Goal: Information Seeking & Learning: Learn about a topic

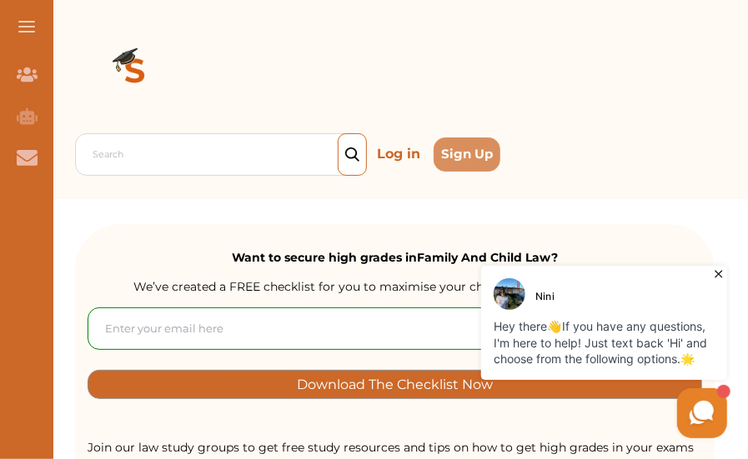
click at [714, 274] on icon at bounding box center [717, 273] width 17 height 17
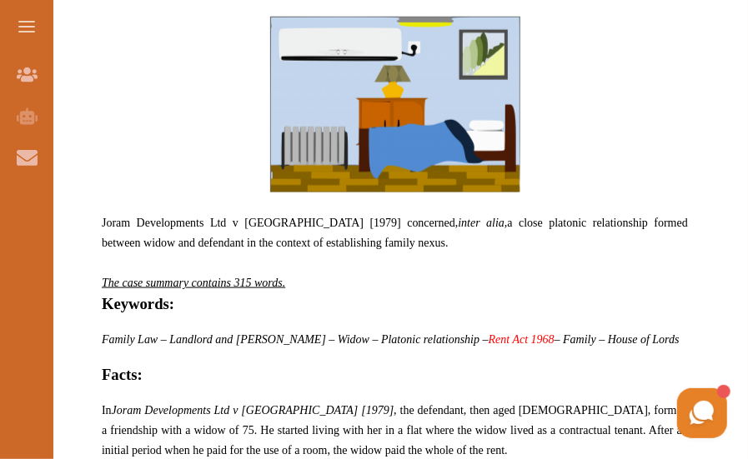
scroll to position [635, 0]
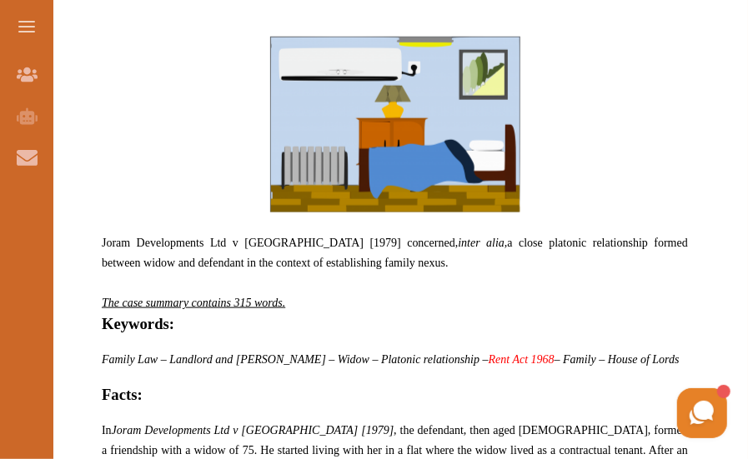
click at [527, 263] on p "Joram Developments Ltd v [PERSON_NAME] [1979] concerned, inter alia, a close pl…" at bounding box center [395, 253] width 586 height 40
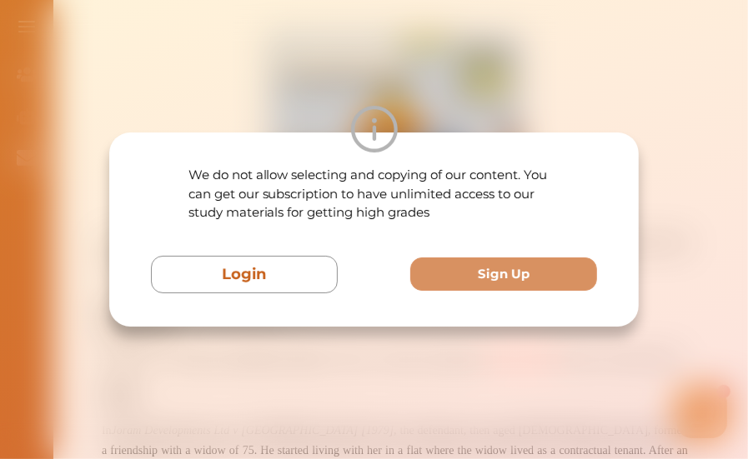
click at [527, 263] on button "Sign Up" at bounding box center [503, 275] width 187 height 34
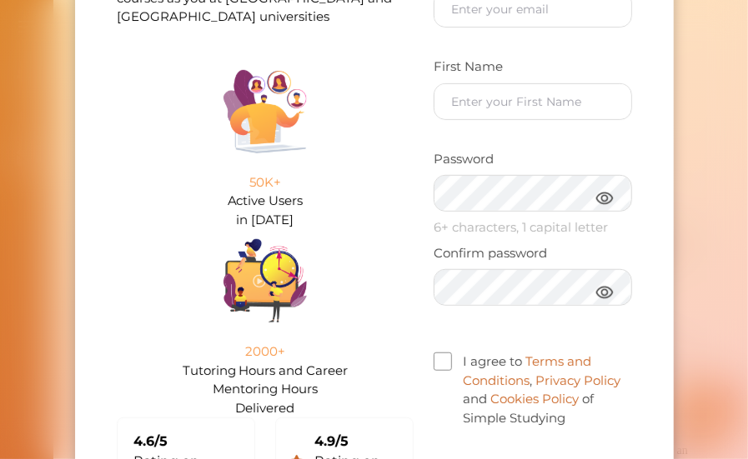
scroll to position [0, 0]
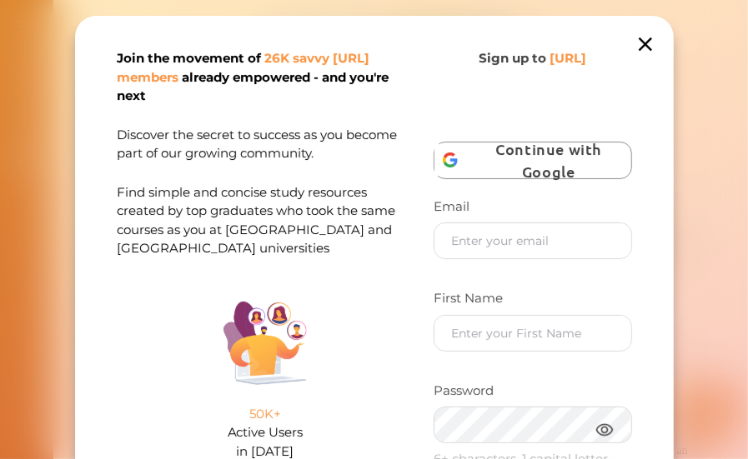
click at [639, 46] on icon at bounding box center [644, 44] width 23 height 23
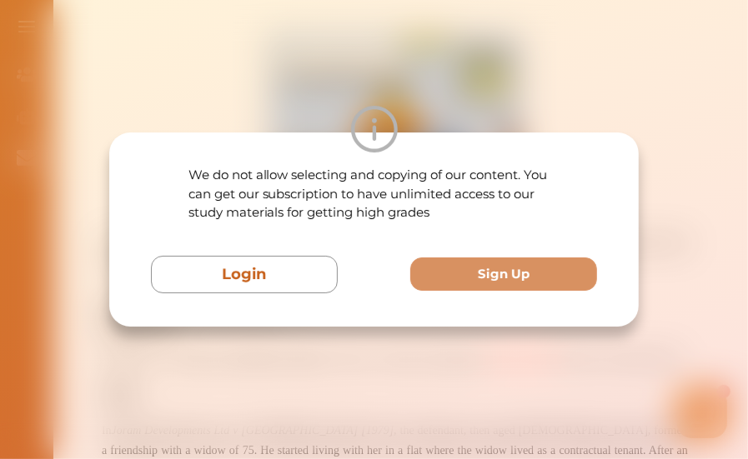
click at [95, 352] on div "We do not allow selecting and copying of our content. You can get our subscript…" at bounding box center [374, 229] width 748 height 459
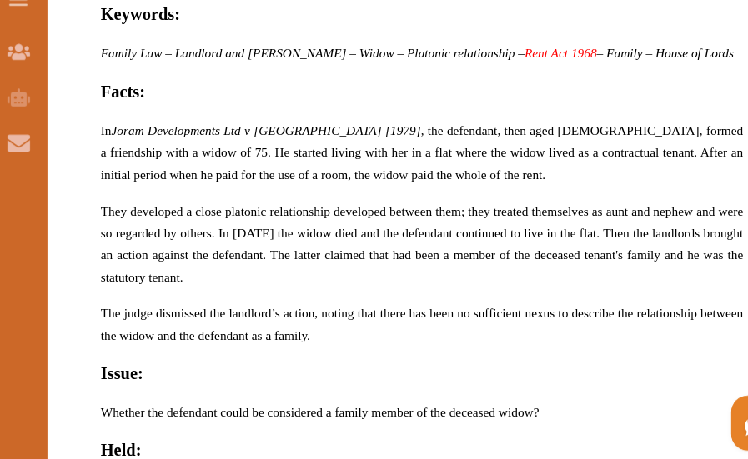
scroll to position [919, 0]
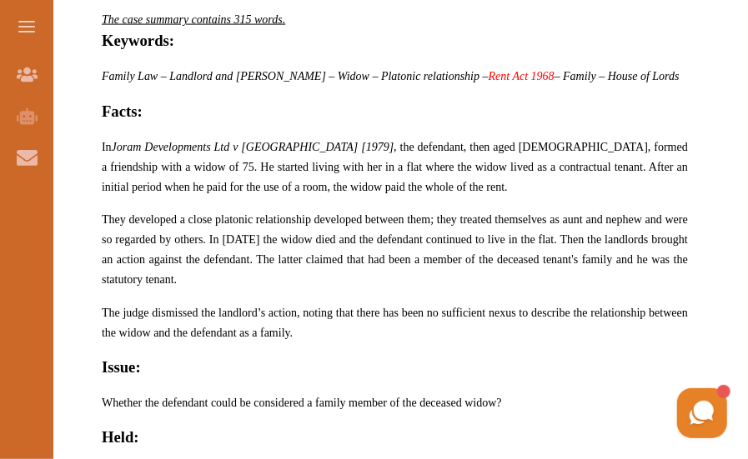
click at [75, 238] on div "Joram Developments Ltd v [PERSON_NAME] [1979] concerned, inter alia, a close pl…" at bounding box center [394, 170] width 639 height 1014
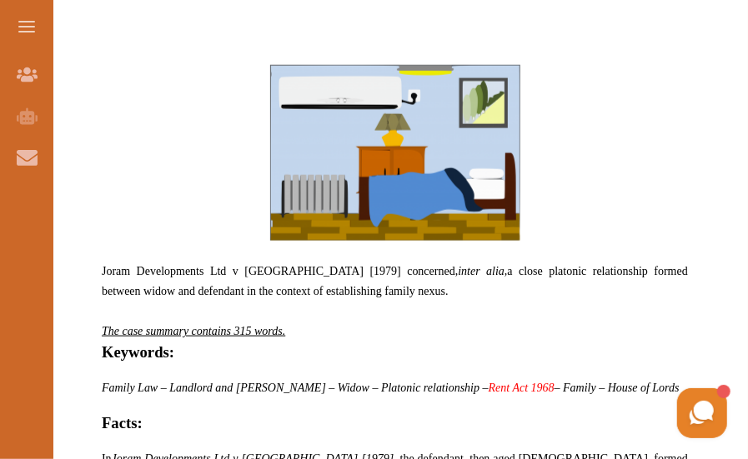
scroll to position [604, 0]
